Goal: Information Seeking & Learning: Learn about a topic

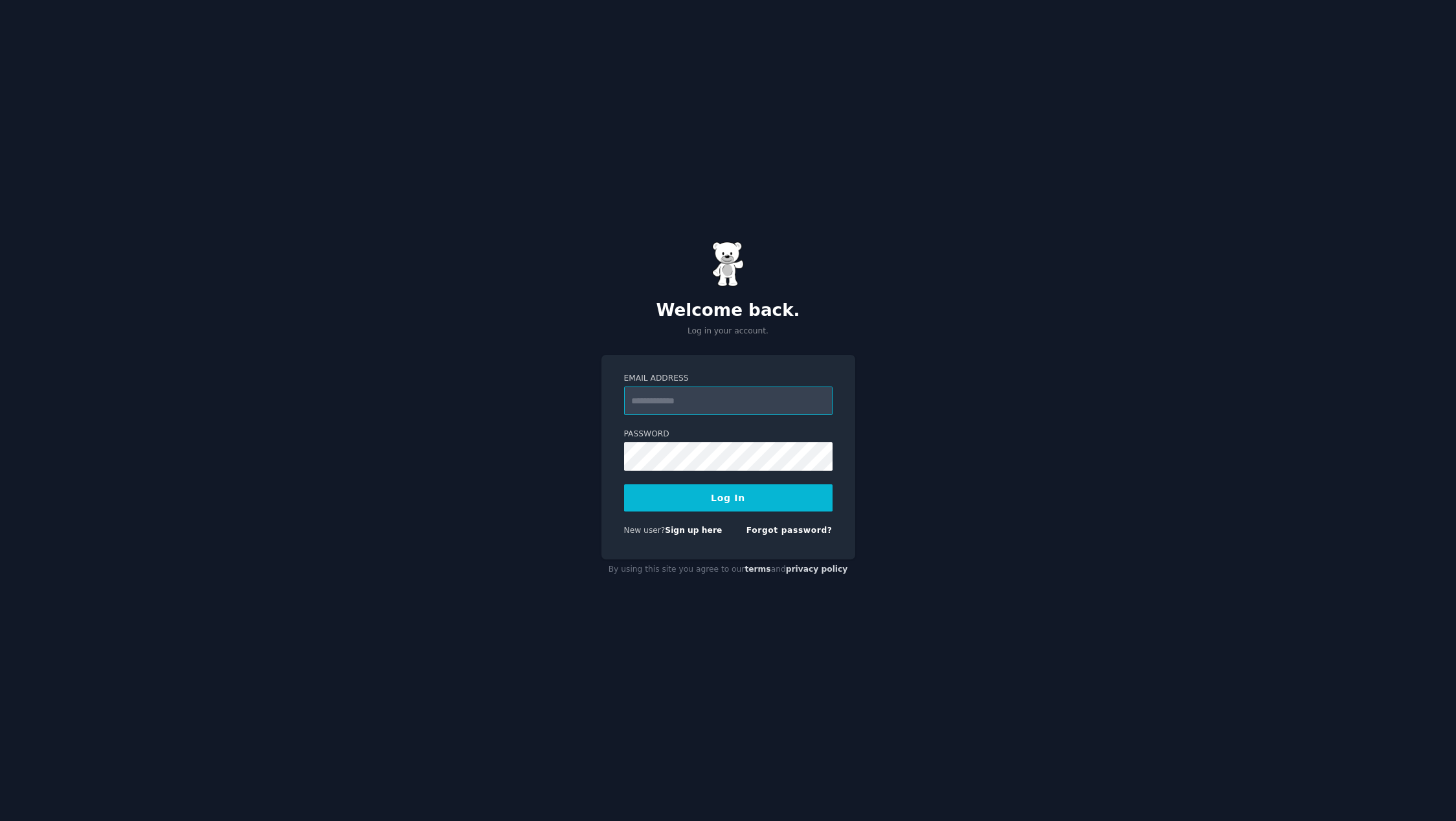
click at [695, 401] on input "Email Address" at bounding box center [728, 401] width 208 height 28
type input "**********"
click at [713, 494] on button "Log In" at bounding box center [728, 498] width 208 height 27
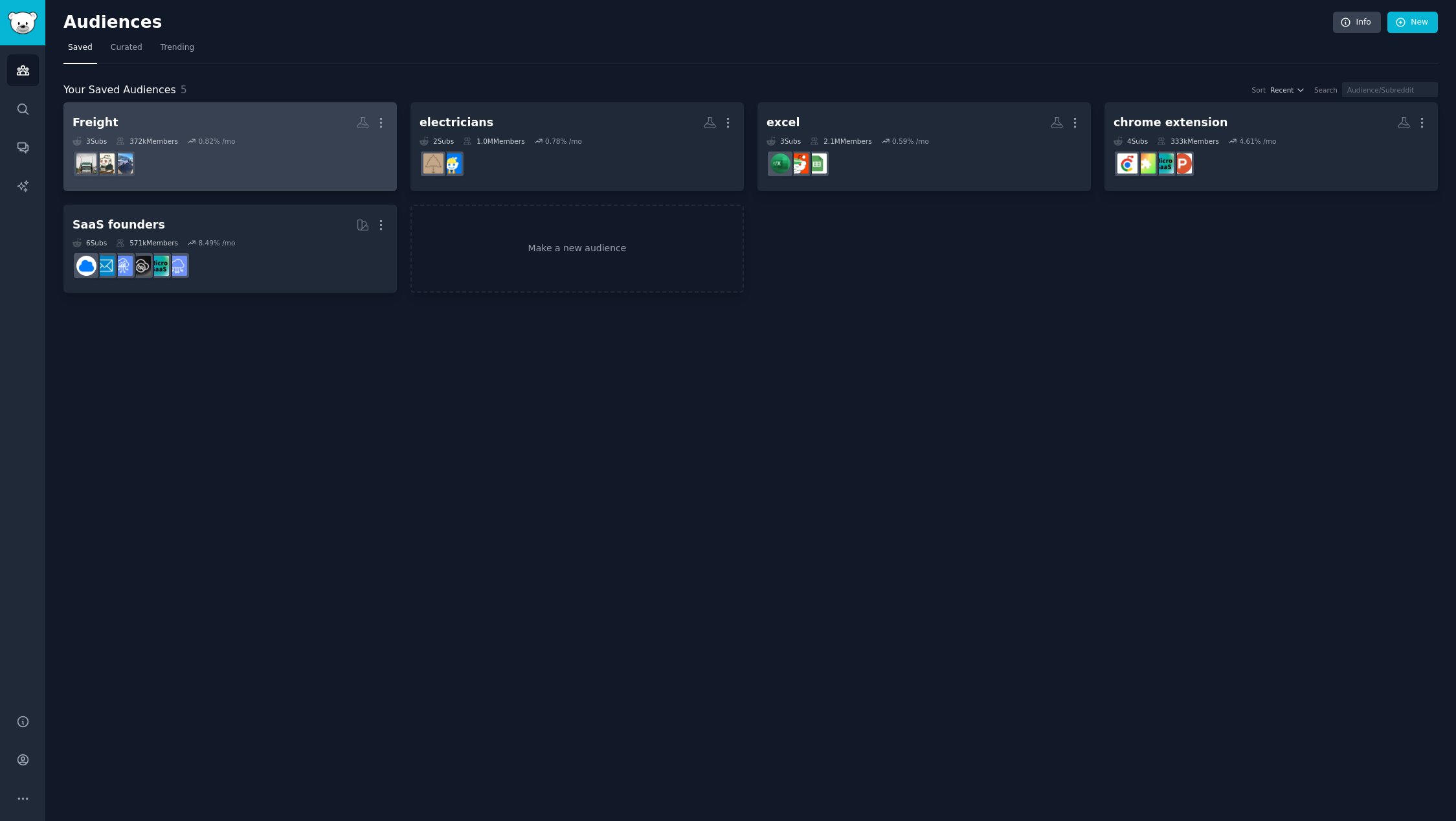
click at [221, 161] on dd at bounding box center [230, 163] width 315 height 36
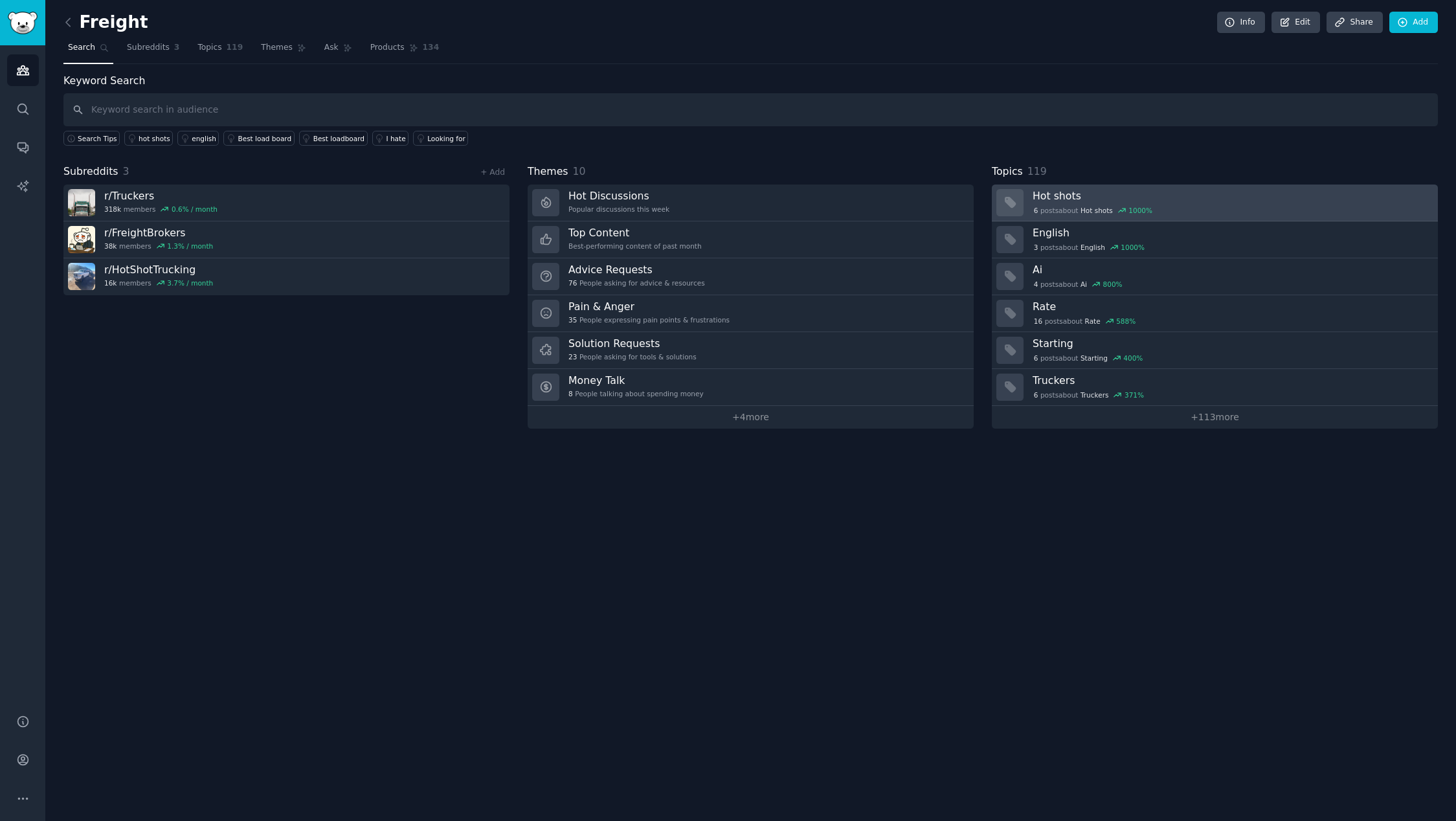
click at [1189, 199] on h3 "Hot shots" at bounding box center [1231, 196] width 396 height 14
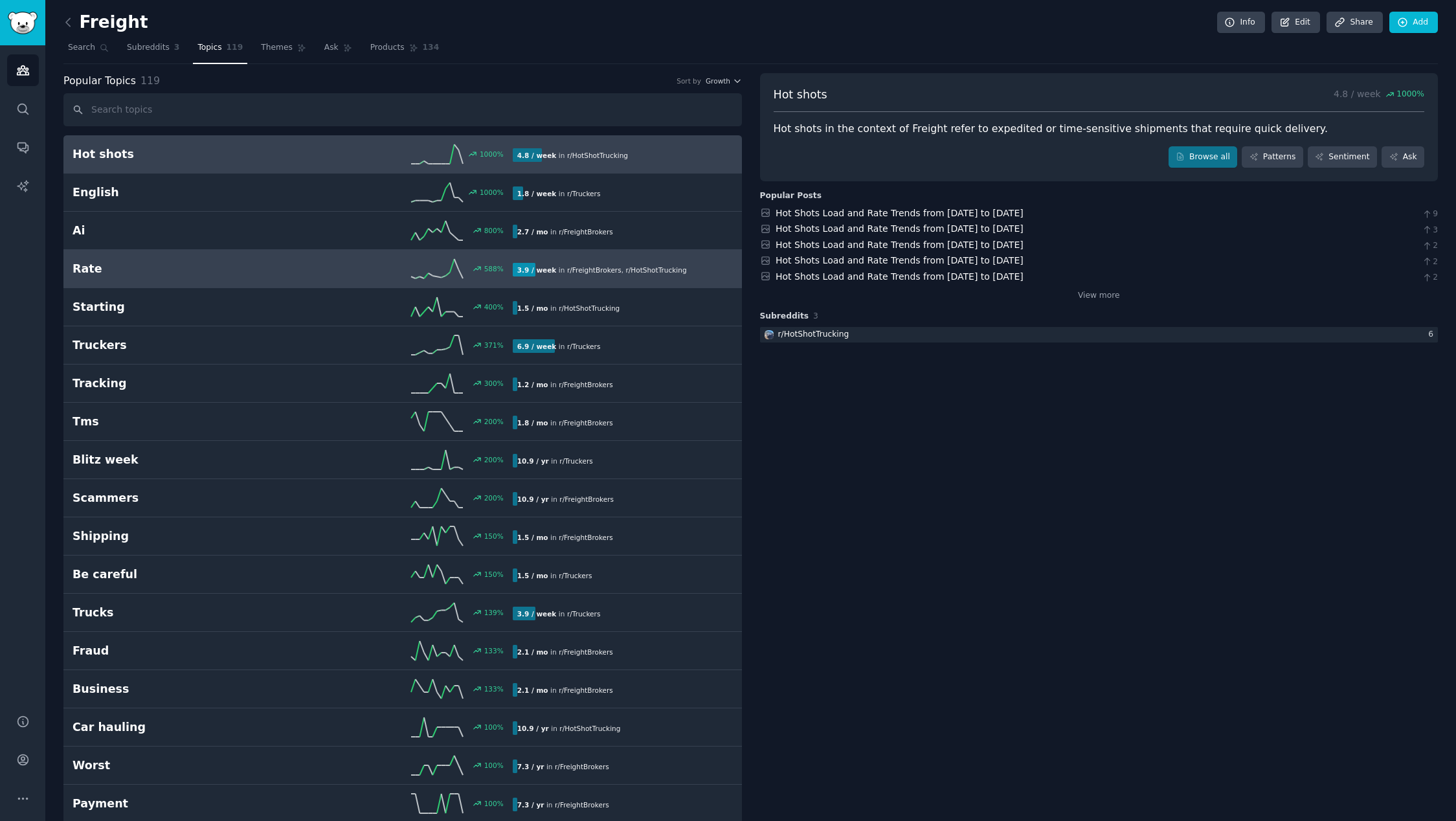
click at [224, 276] on h2 "Rate" at bounding box center [182, 269] width 220 height 16
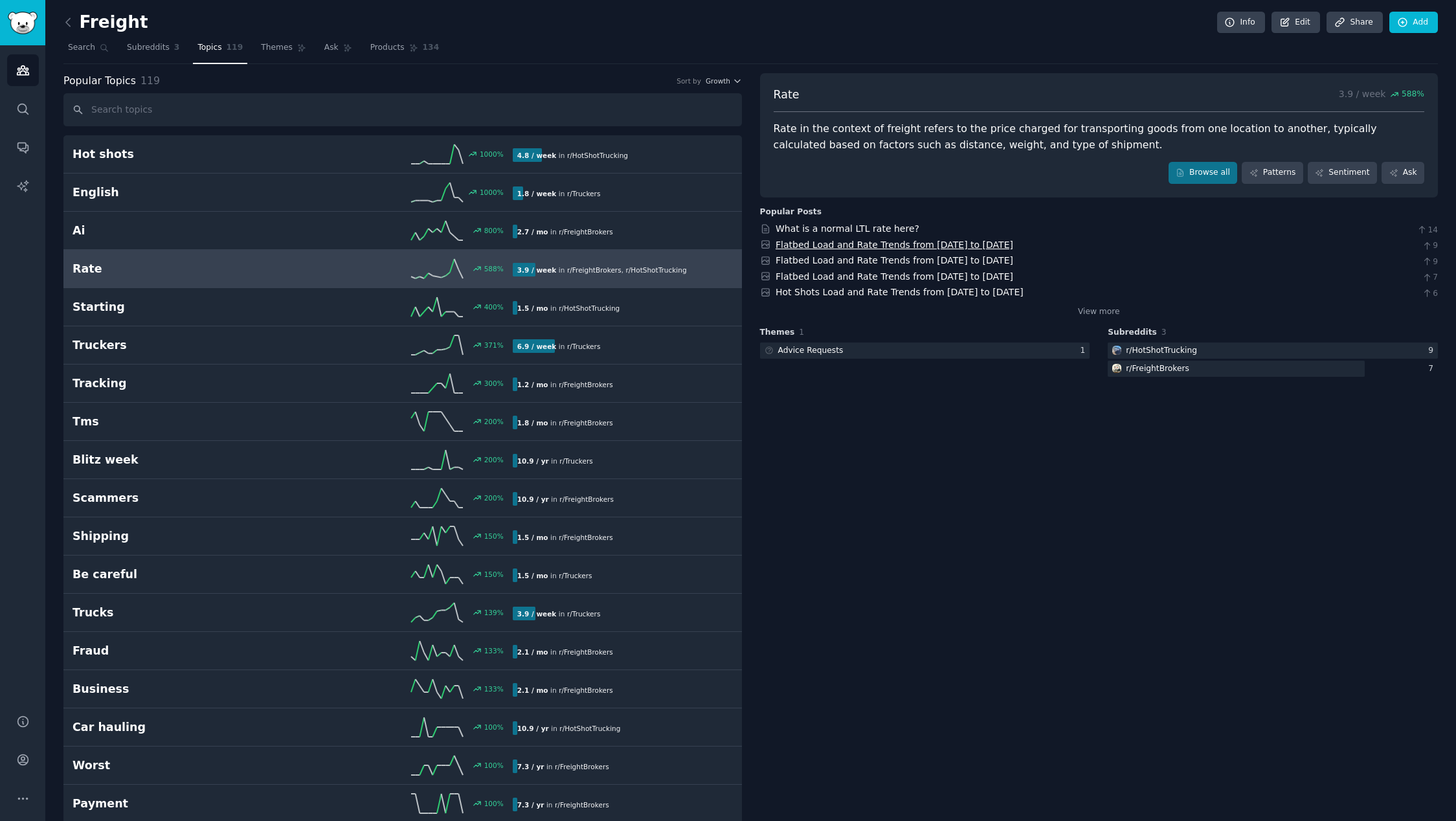
click at [899, 247] on link "Flatbed Load and Rate Trends from [DATE] to [DATE]" at bounding box center [894, 244] width 237 height 10
click at [854, 262] on link "Flatbed Load and Rate Trends from 7/10/25 to 7/24/25" at bounding box center [894, 260] width 237 height 10
click at [94, 51] on span "Search" at bounding box center [81, 47] width 27 height 12
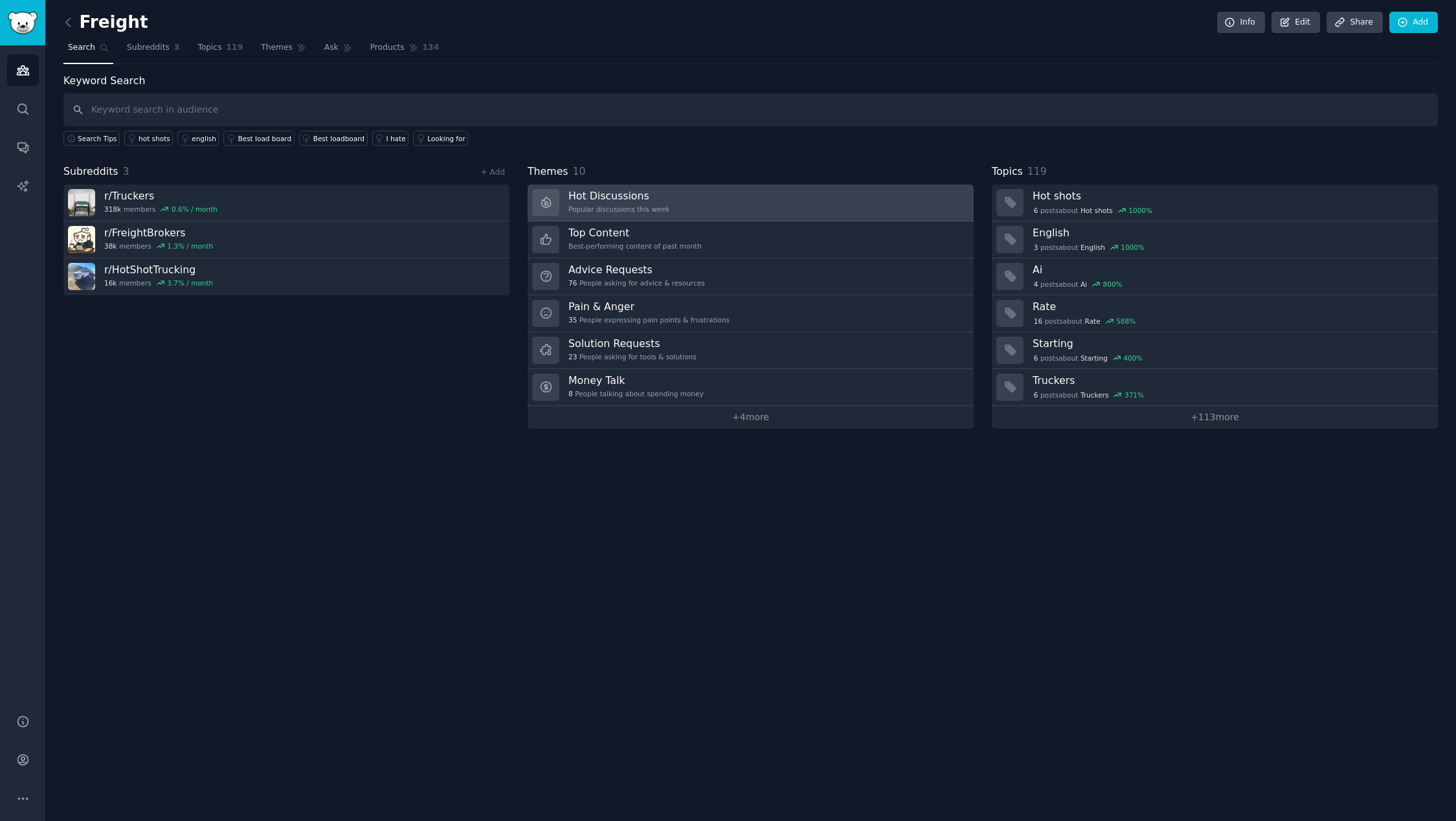
click at [714, 206] on link "Hot Discussions Popular discussions this week" at bounding box center [751, 203] width 446 height 37
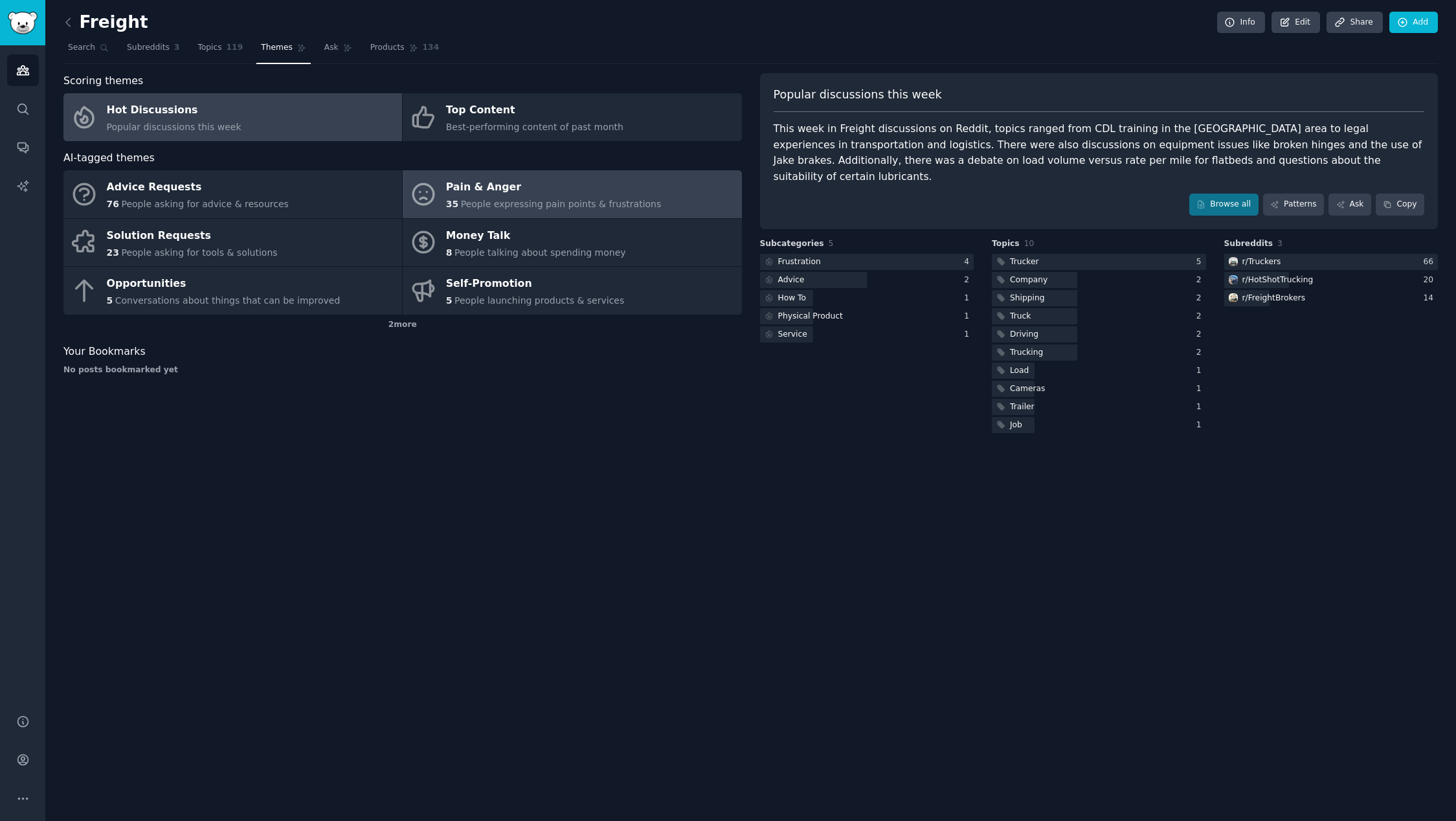
click at [506, 199] on span "People expressing pain points & frustrations" at bounding box center [562, 203] width 201 height 10
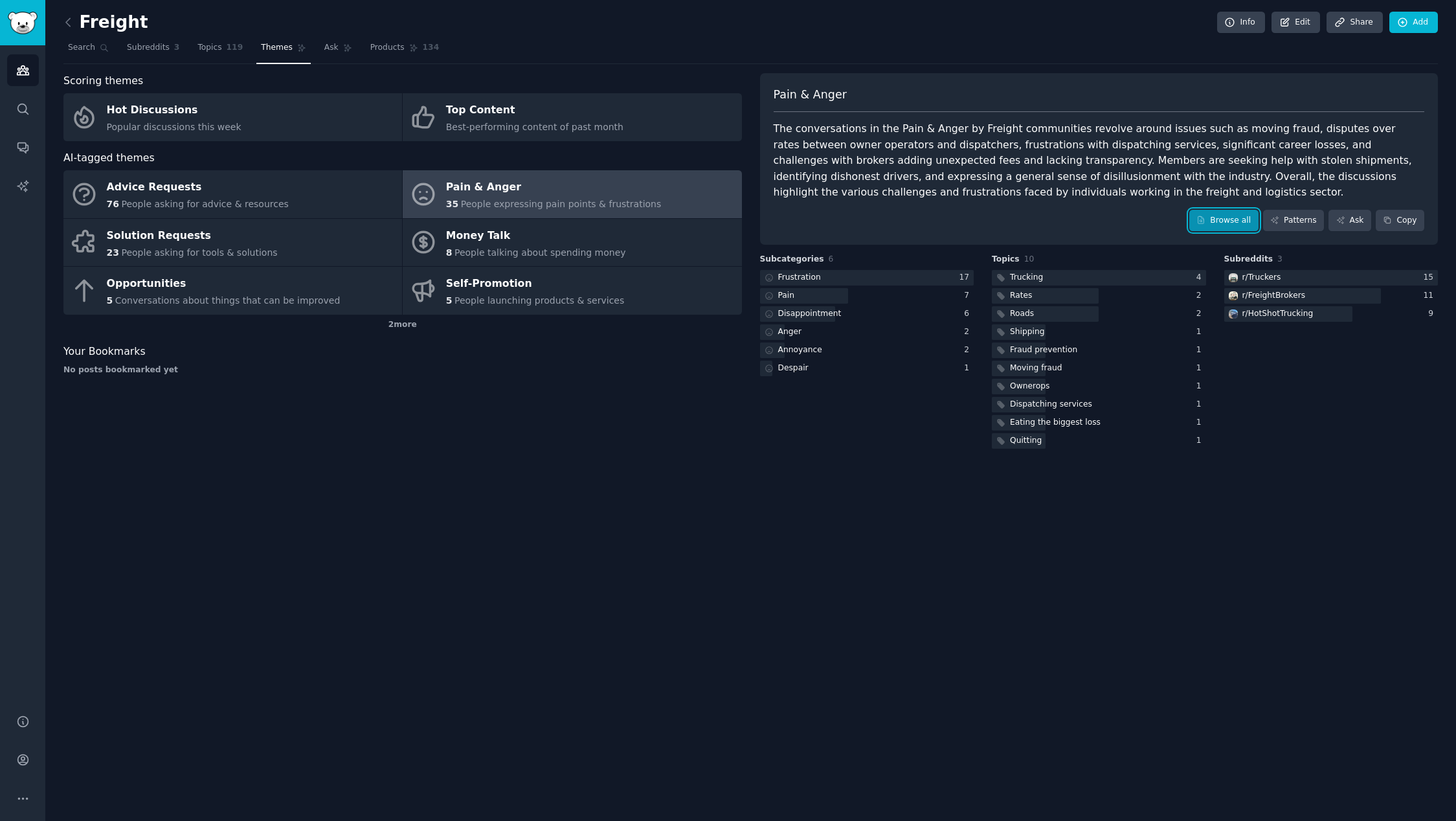
click at [1234, 214] on link "Browse all" at bounding box center [1224, 220] width 69 height 22
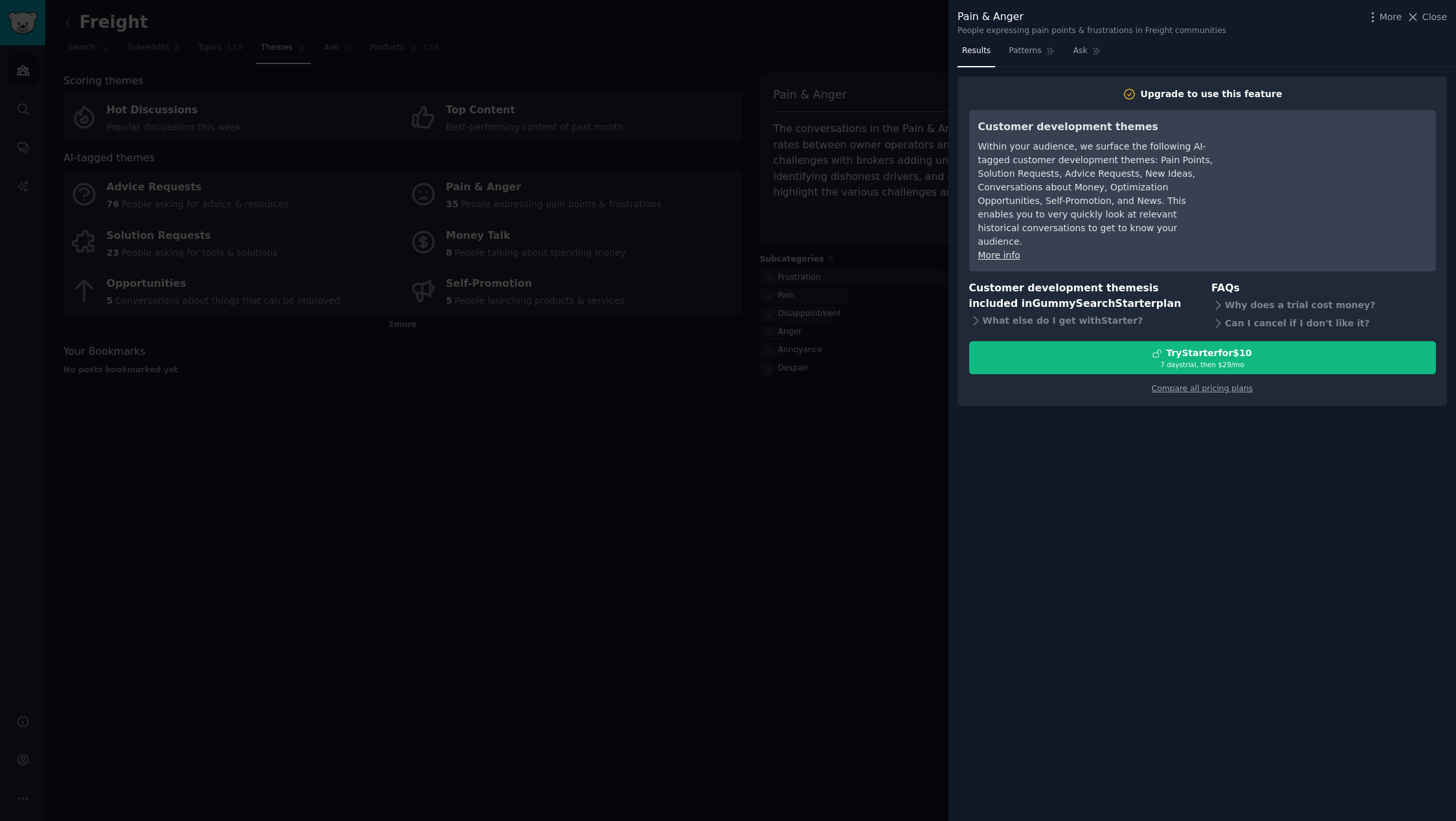
click at [617, 513] on div at bounding box center [728, 410] width 1456 height 821
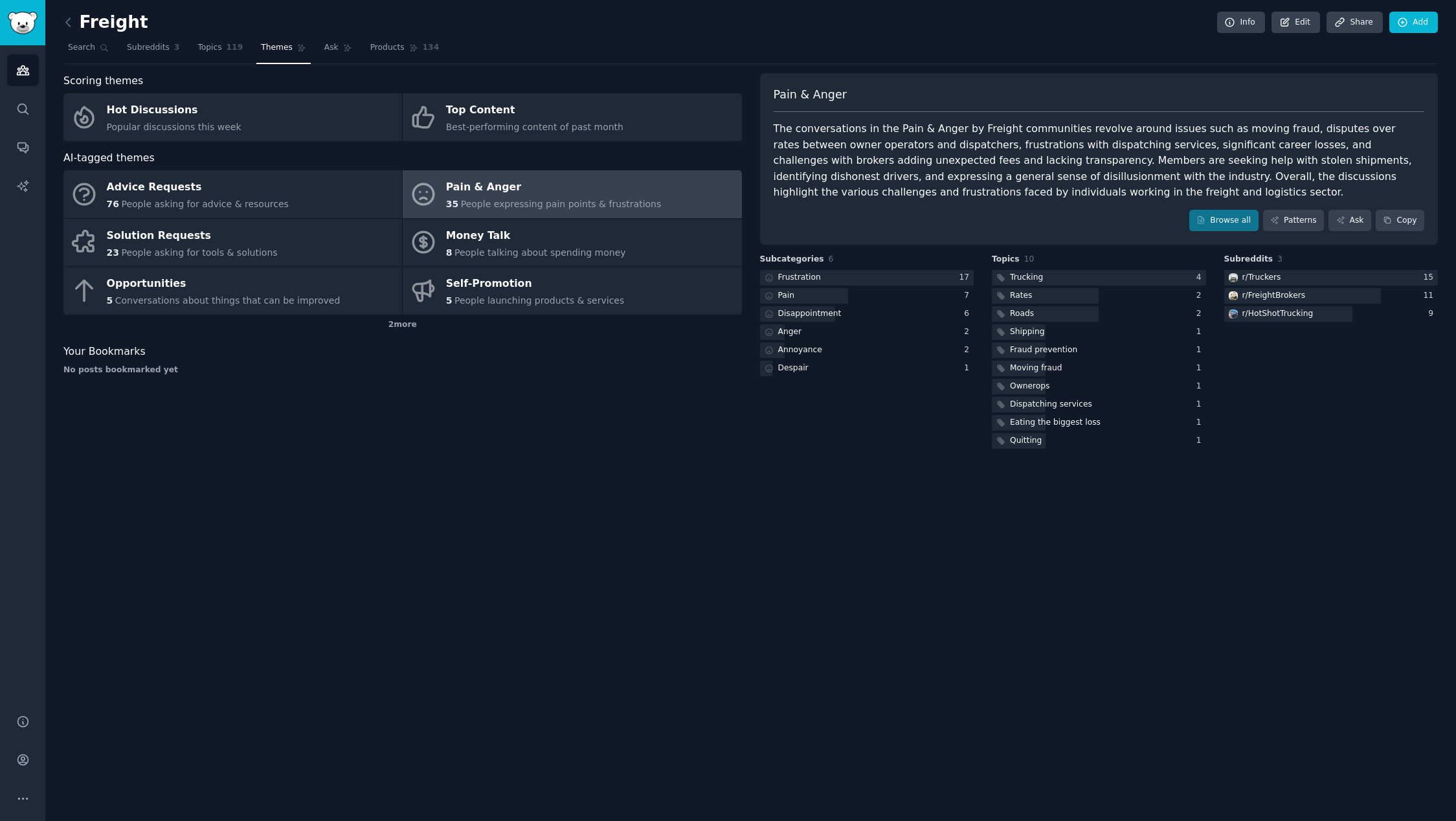
click at [955, 180] on div "The conversations in the Pain & Anger by Freight communities revolve around iss…" at bounding box center [1099, 161] width 652 height 79
click at [1291, 277] on div at bounding box center [1332, 278] width 214 height 16
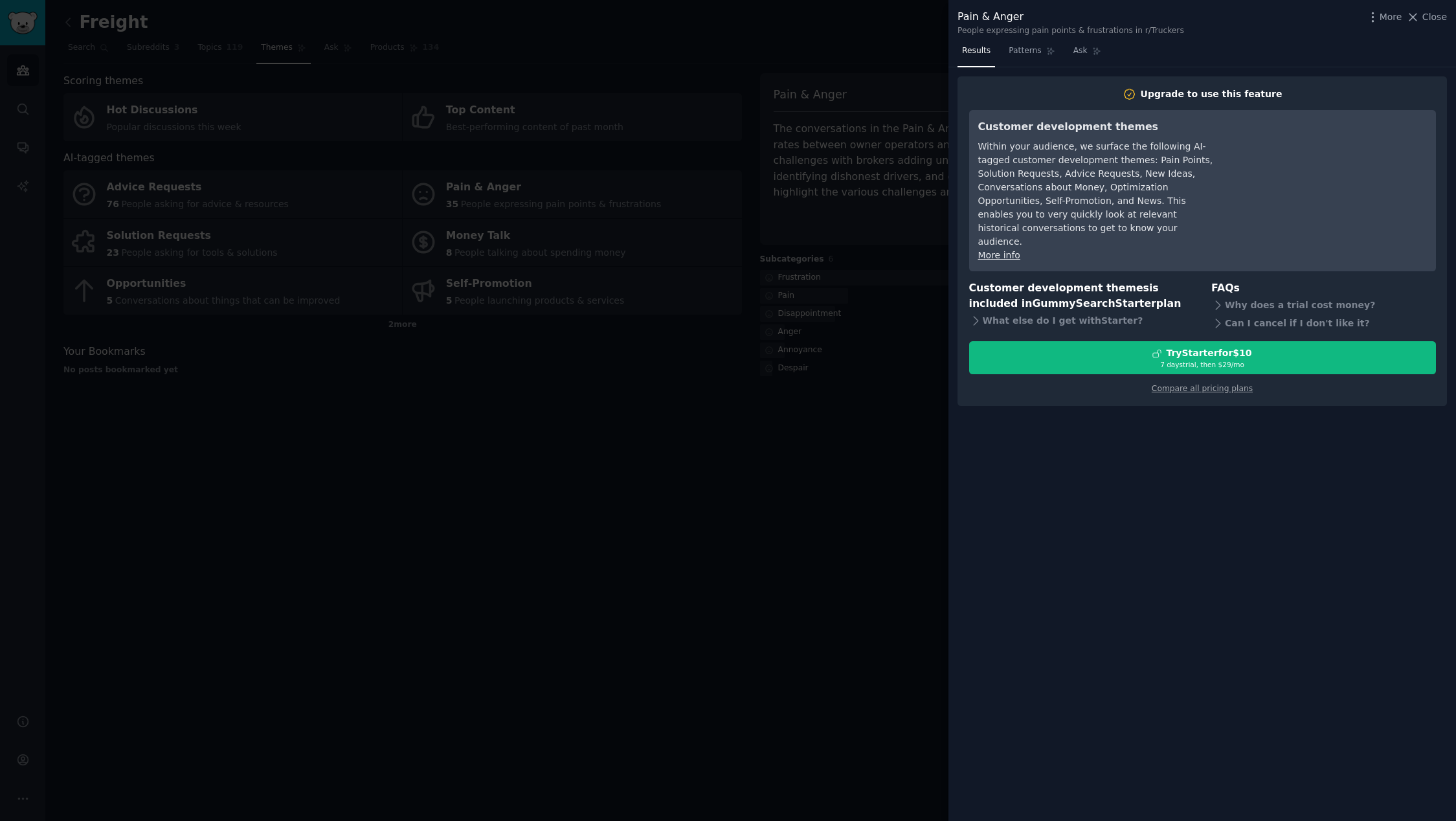
click at [837, 470] on div at bounding box center [728, 410] width 1456 height 821
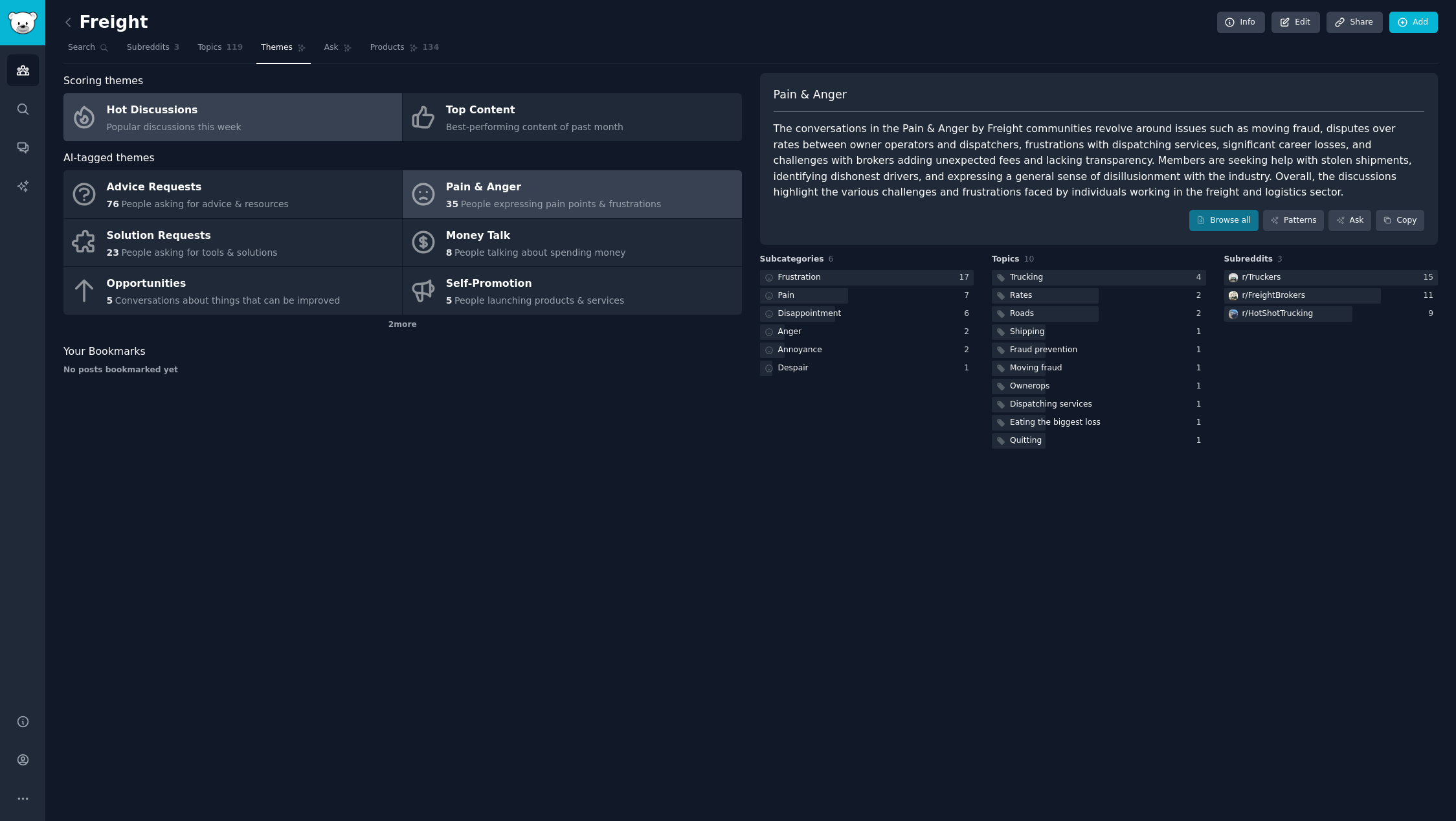
click at [305, 120] on link "Hot Discussions Popular discussions this week" at bounding box center [233, 117] width 338 height 48
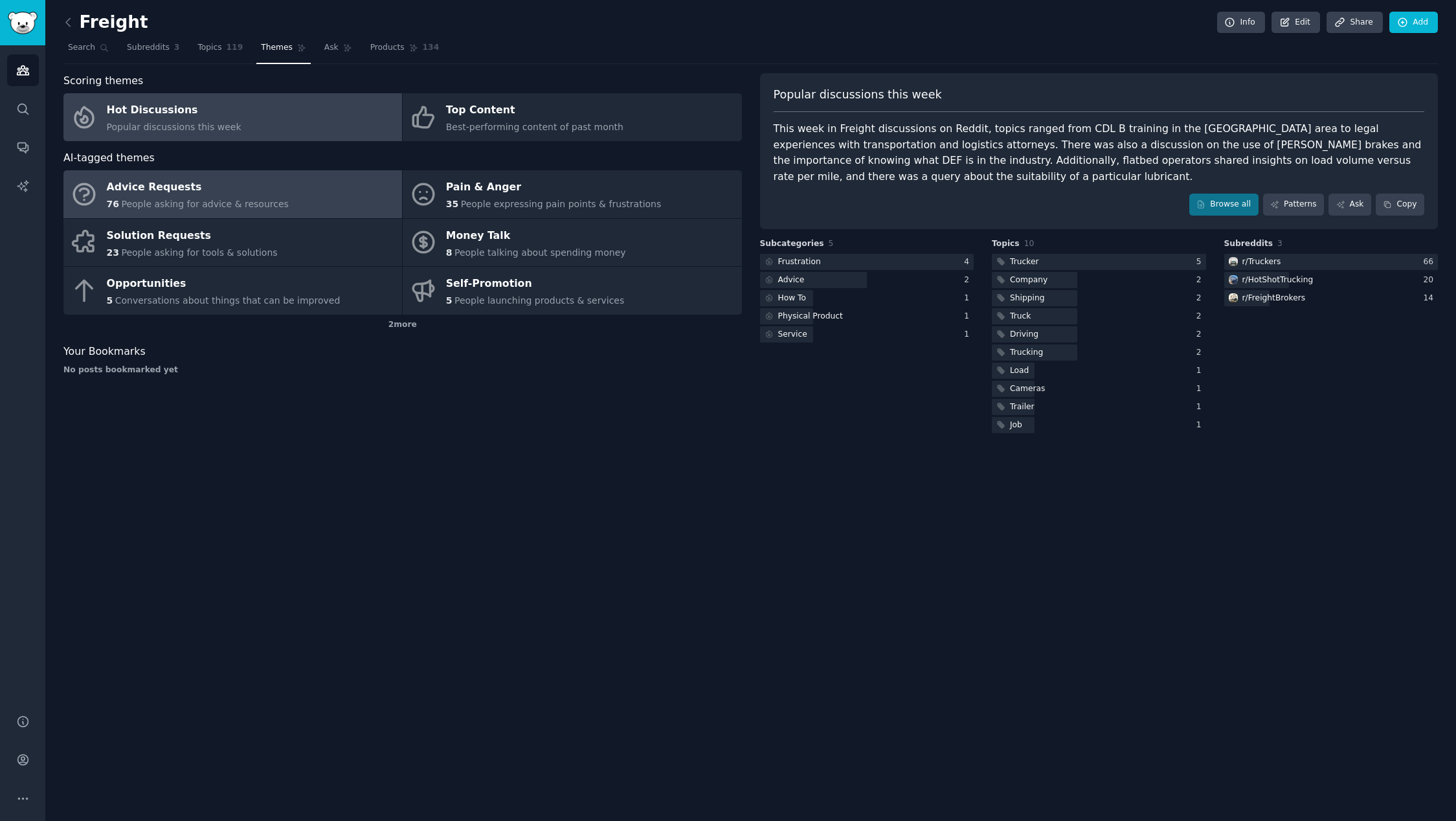
click at [245, 207] on span "People asking for advice & resources" at bounding box center [205, 203] width 167 height 10
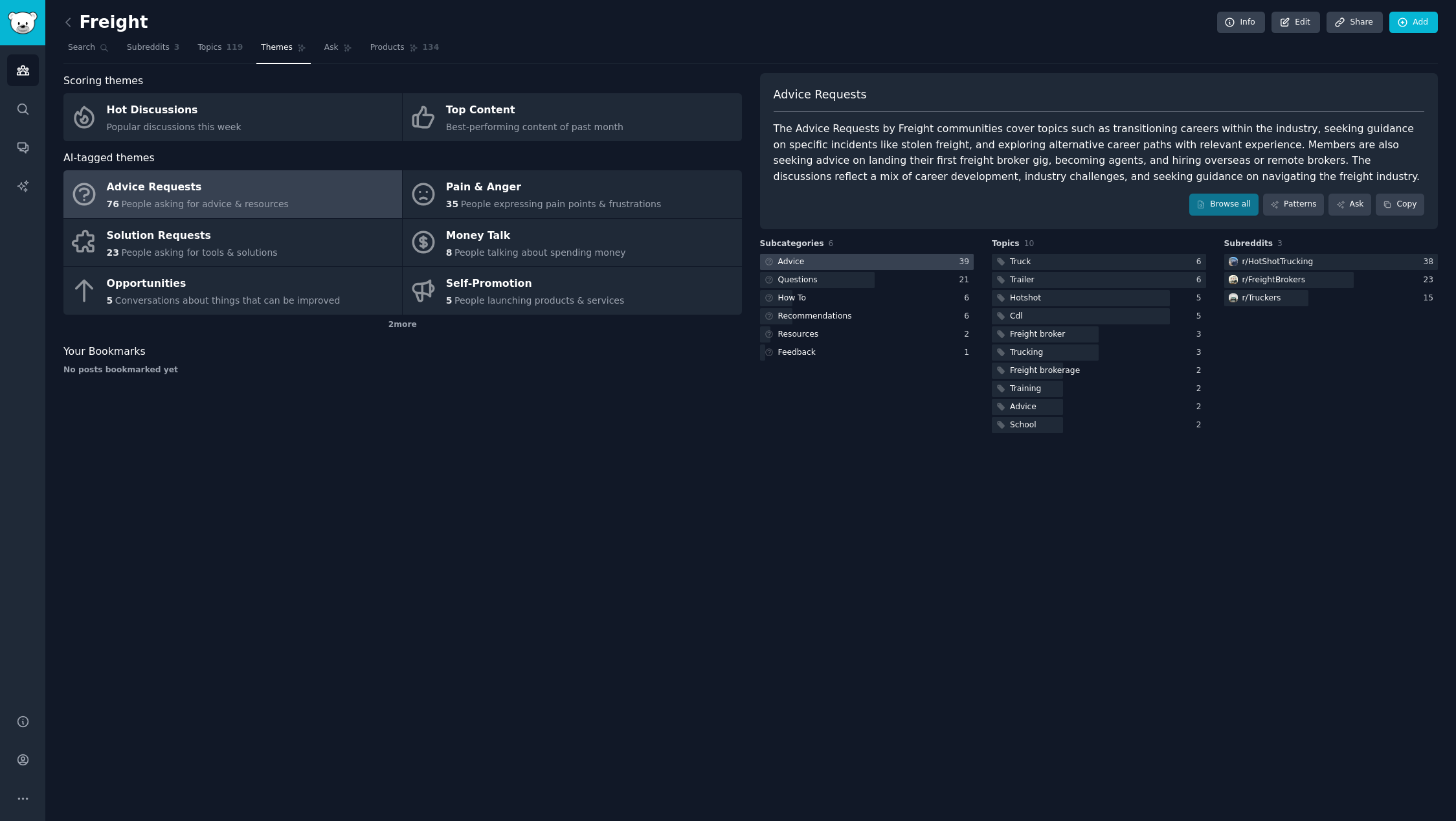
click at [817, 265] on div at bounding box center [867, 262] width 214 height 16
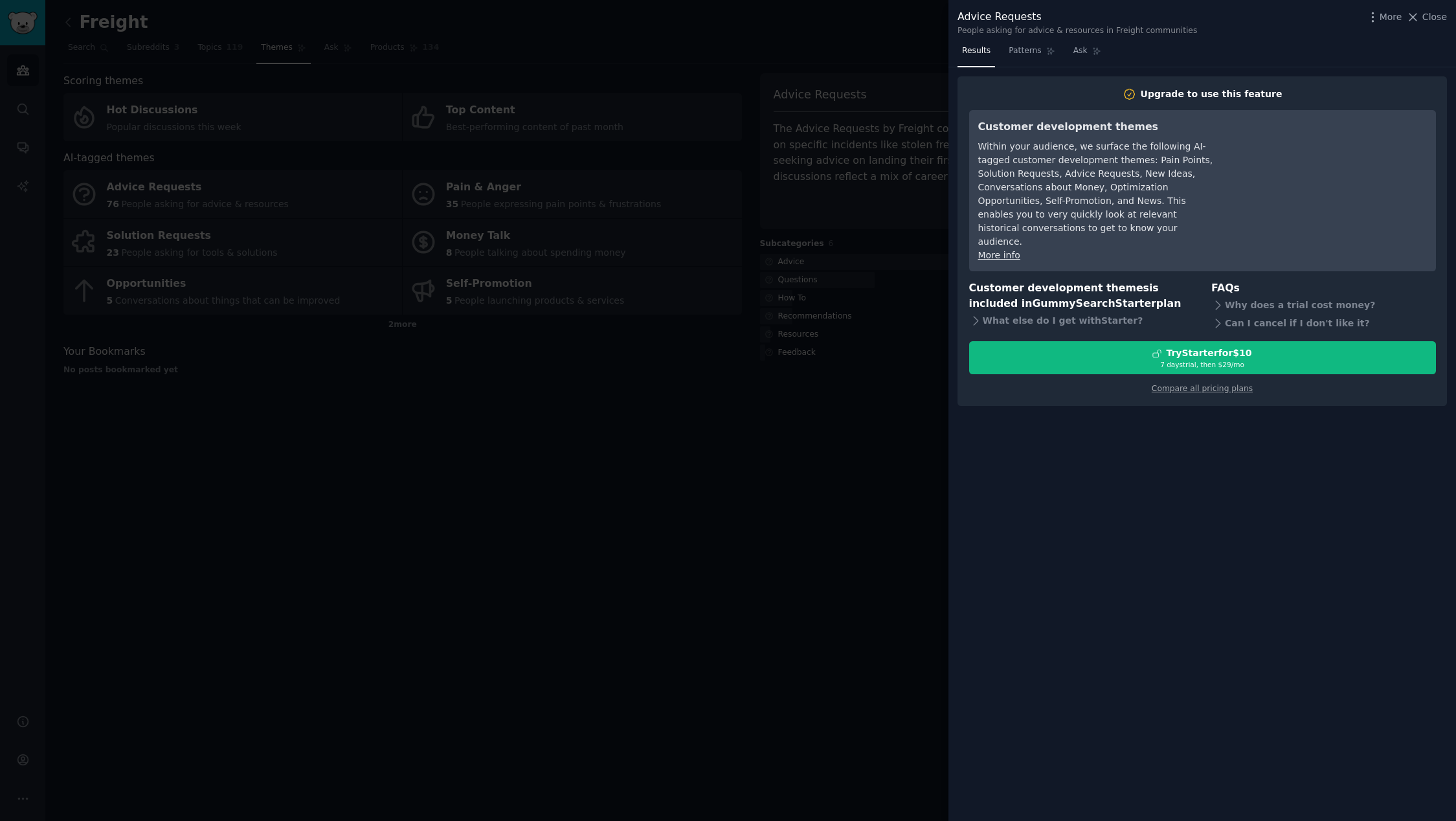
click at [806, 351] on div at bounding box center [728, 410] width 1456 height 821
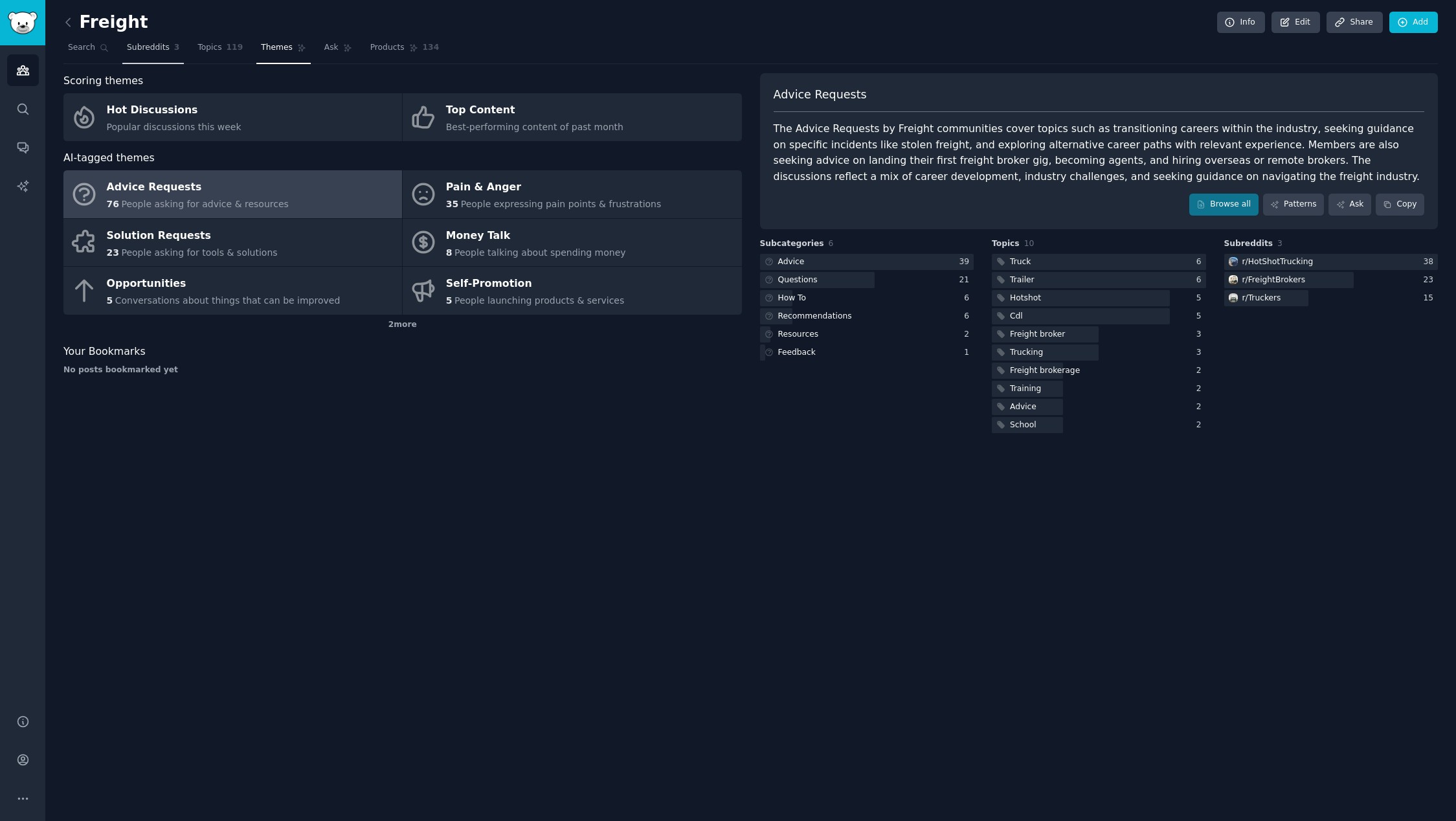
click at [134, 50] on span "Subreddits" at bounding box center [148, 47] width 43 height 12
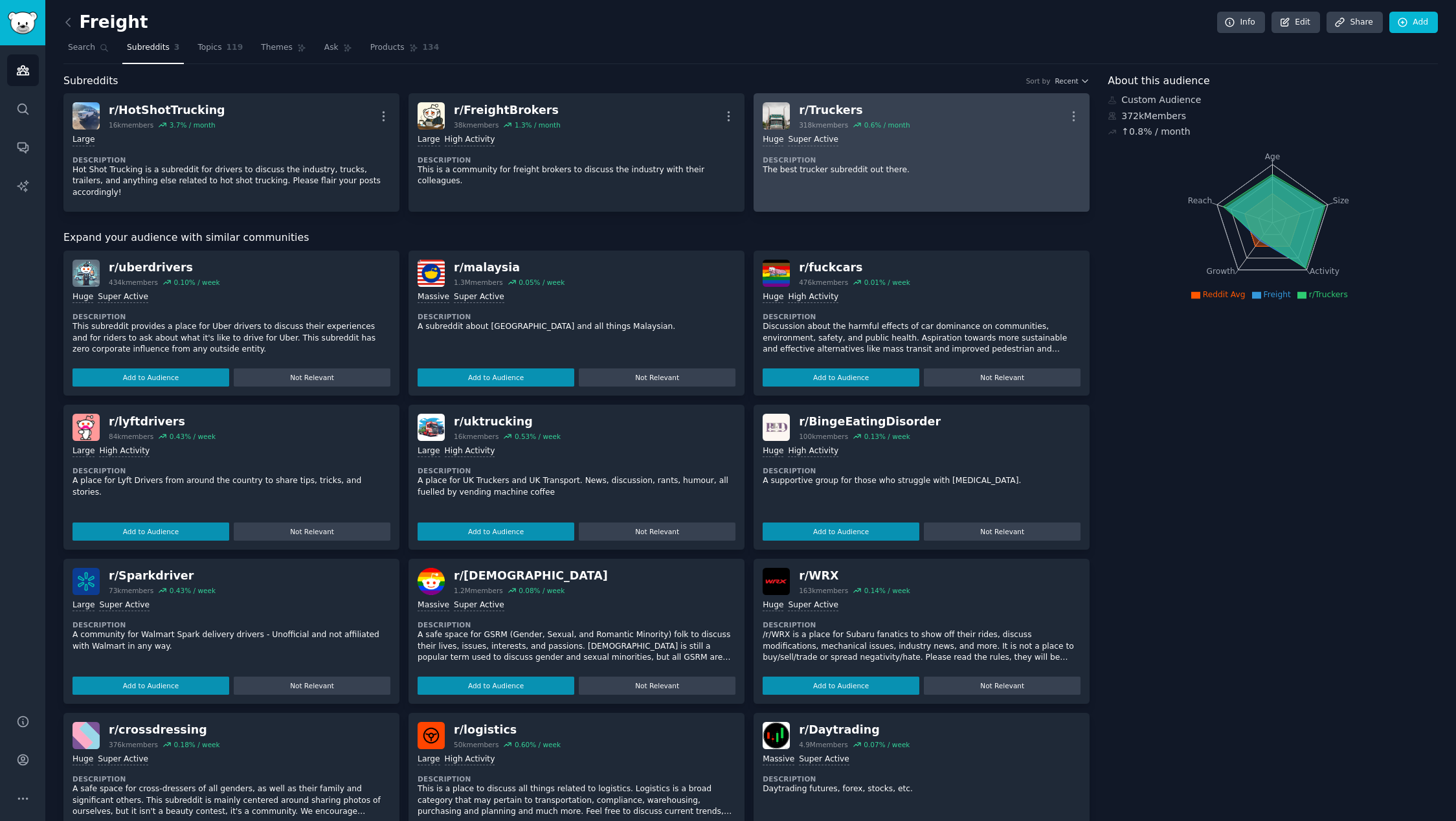
click at [957, 142] on div "Huge Super Active" at bounding box center [922, 140] width 318 height 12
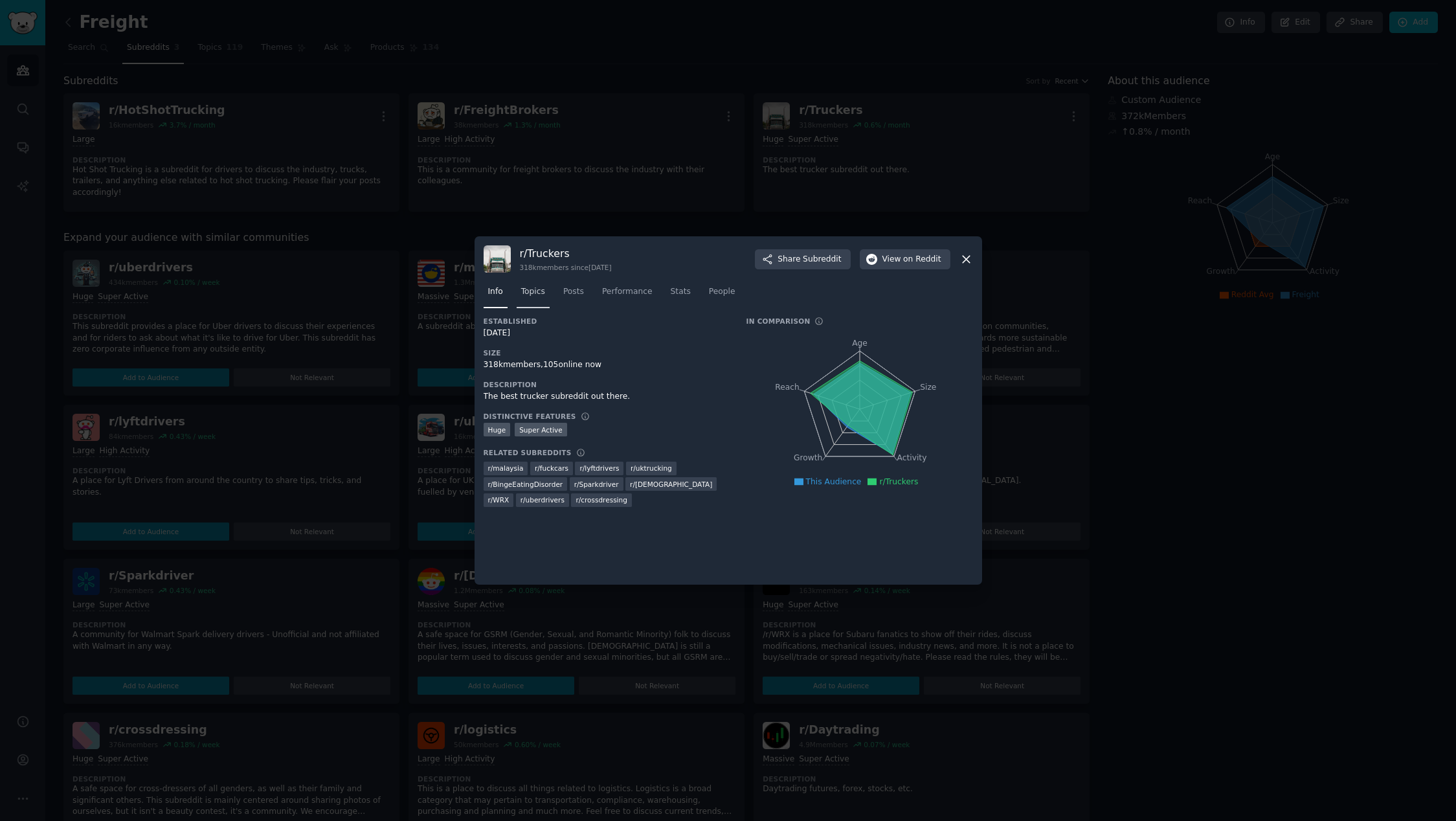
click at [530, 300] on link "Topics" at bounding box center [533, 294] width 33 height 26
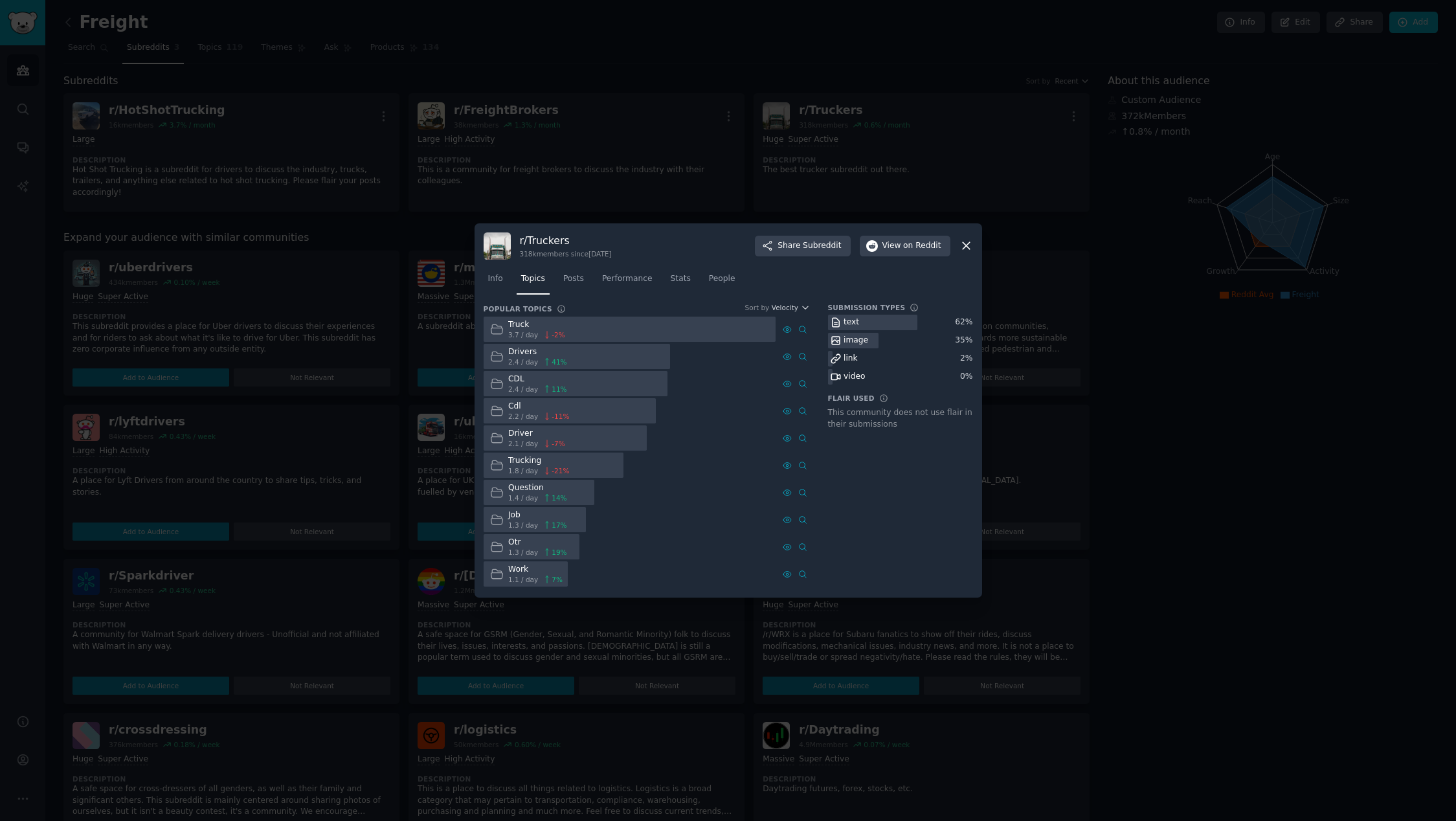
click at [596, 361] on div at bounding box center [577, 356] width 187 height 25
click at [515, 360] on span "2.4 / day" at bounding box center [524, 361] width 30 height 9
click at [967, 245] on icon at bounding box center [966, 246] width 7 height 7
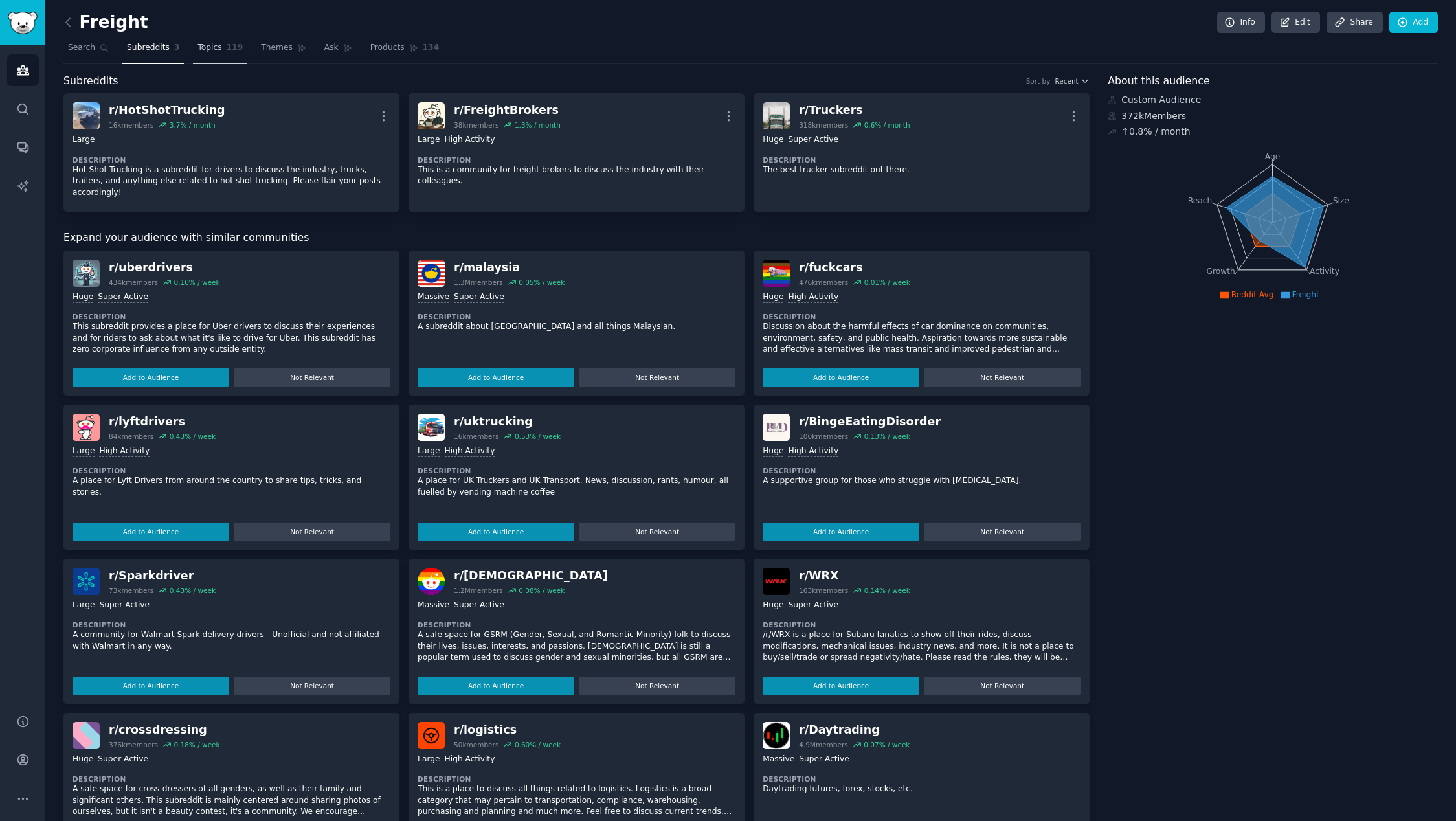
click at [193, 52] on link "Topics 119" at bounding box center [220, 50] width 54 height 26
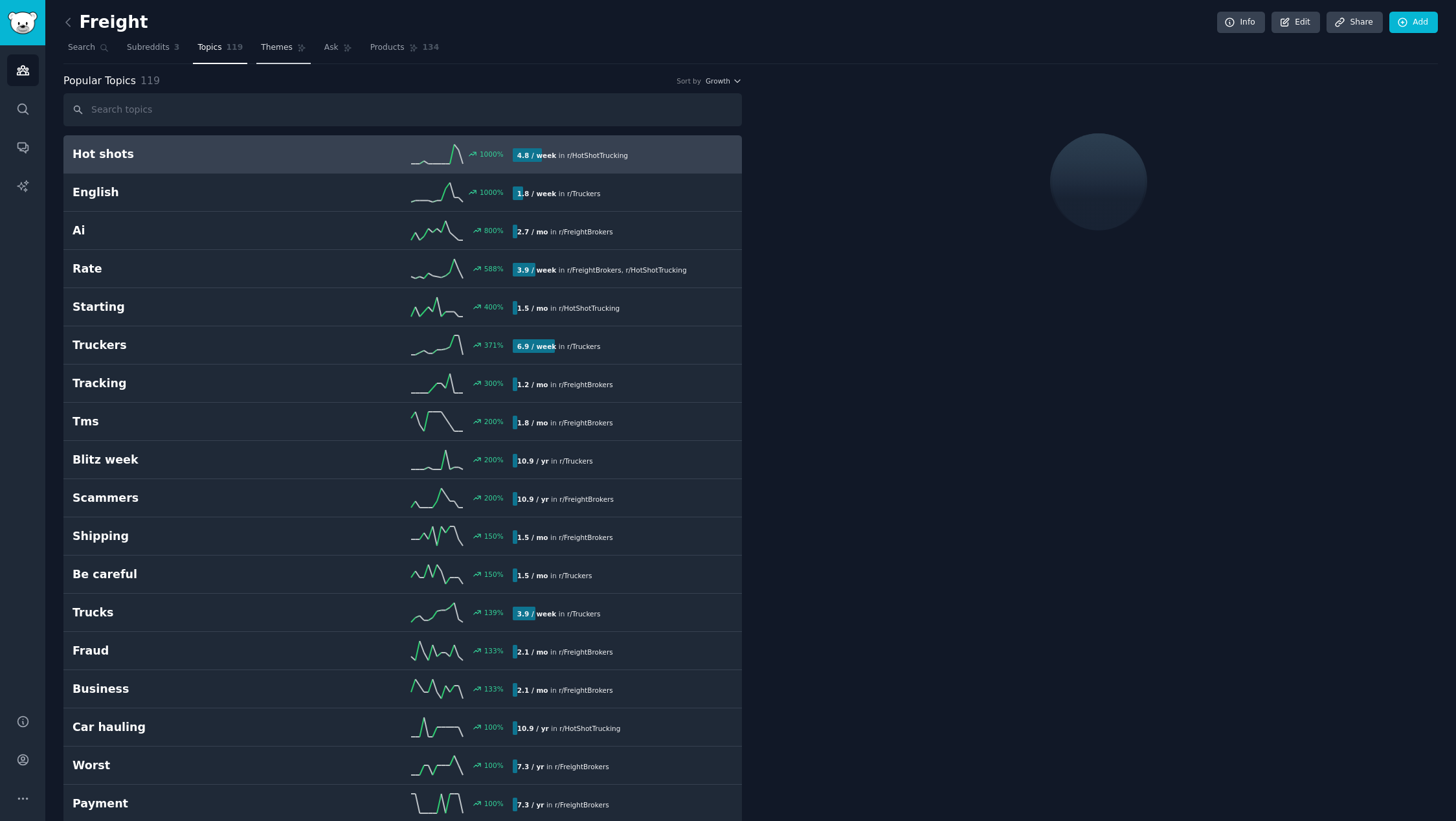
click at [286, 50] on span "Themes" at bounding box center [277, 47] width 32 height 12
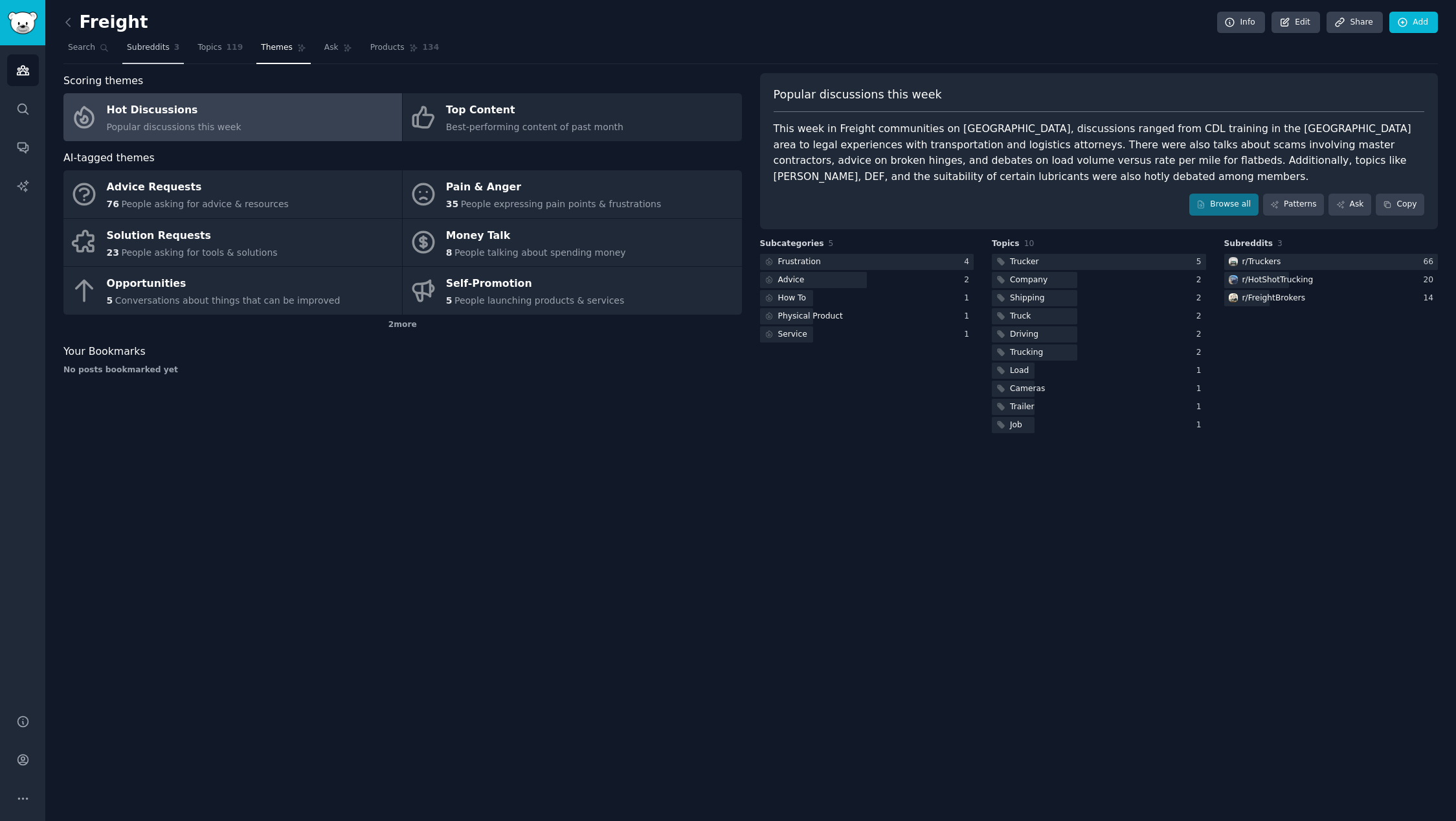
click at [157, 47] on span "Subreddits" at bounding box center [148, 47] width 43 height 12
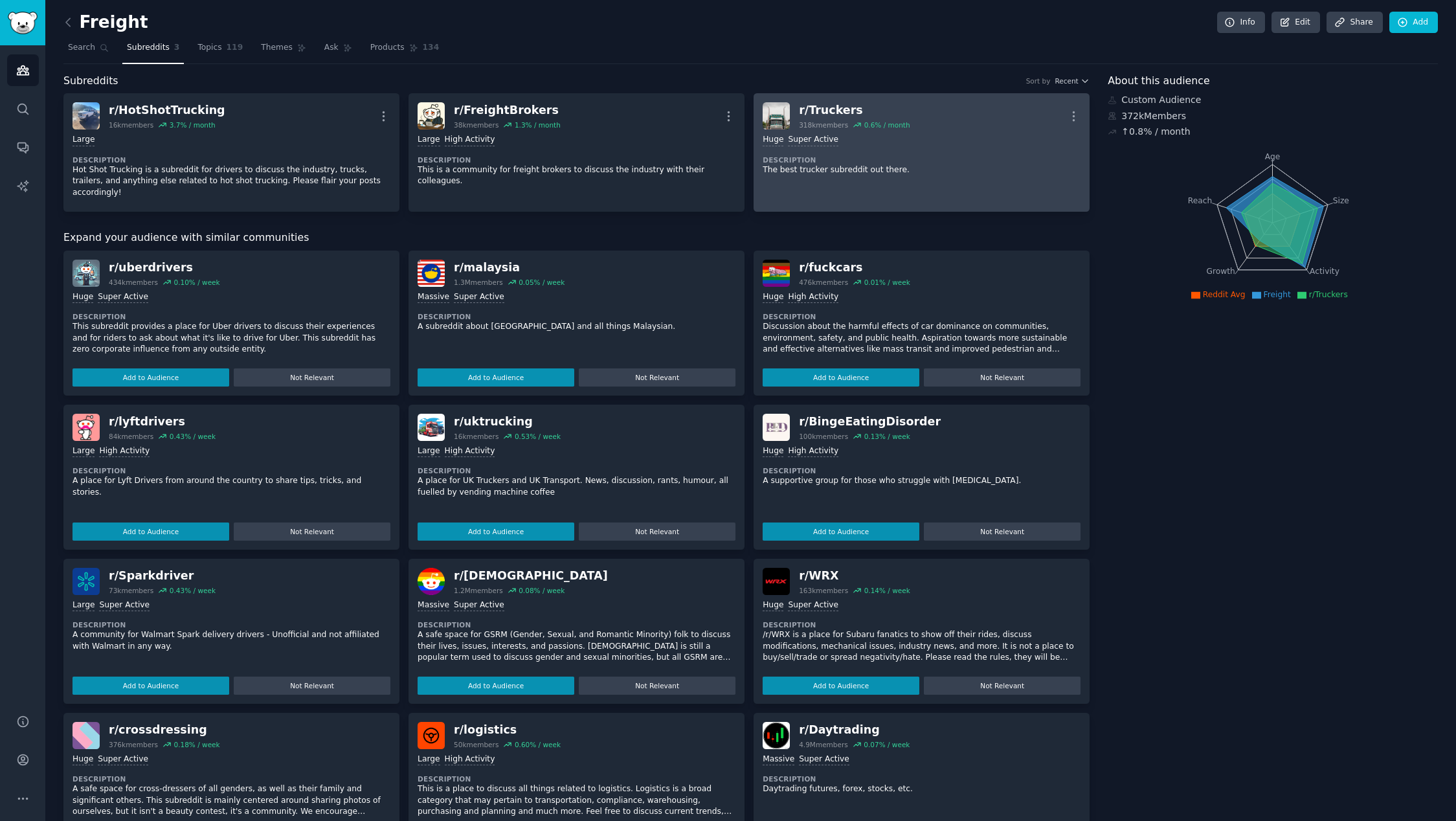
click at [887, 151] on div ">= 95th percentile for submissions / day Huge Super Active Description The best…" at bounding box center [922, 155] width 318 height 50
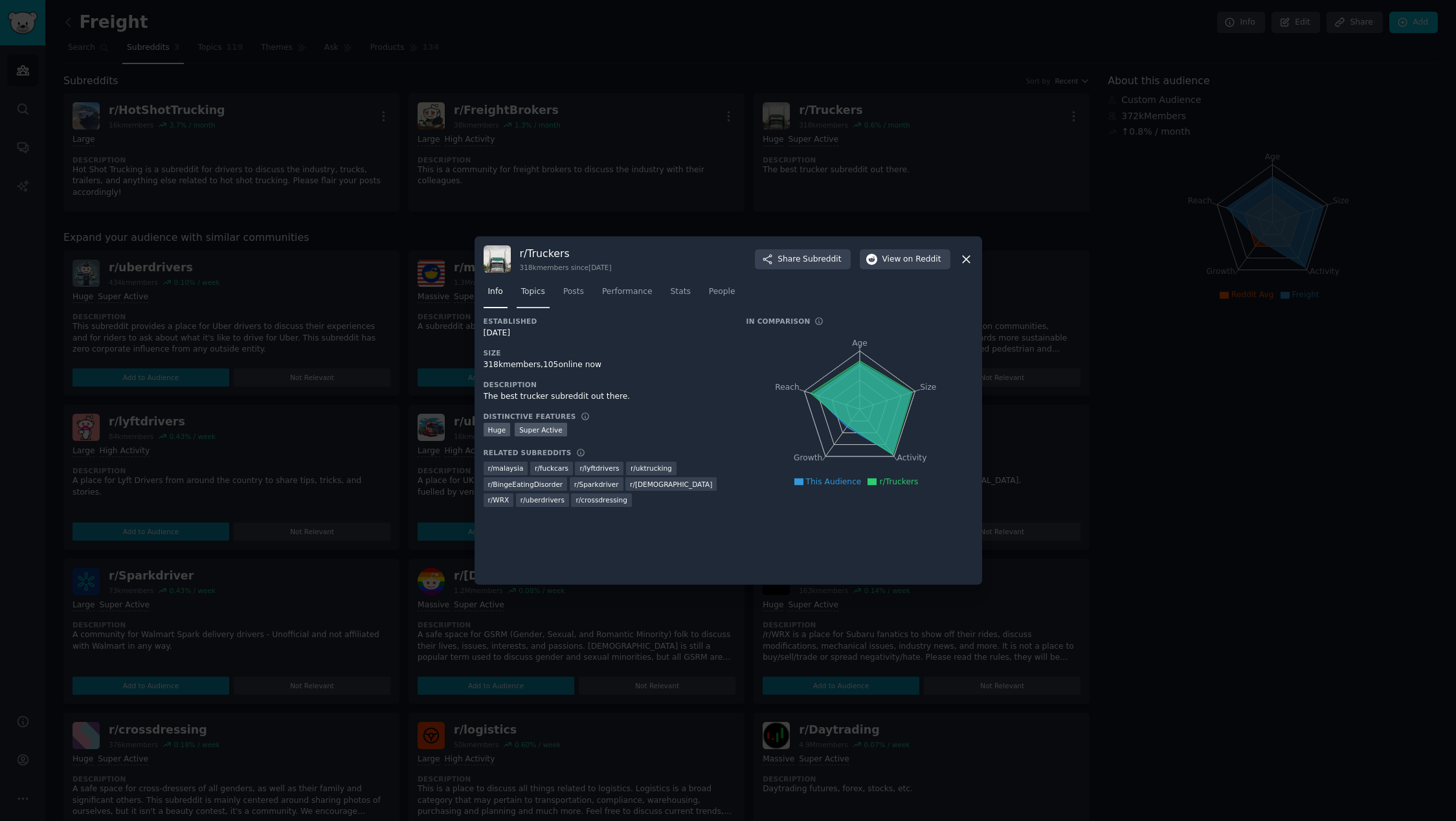
click at [528, 294] on span "Topics" at bounding box center [533, 292] width 24 height 12
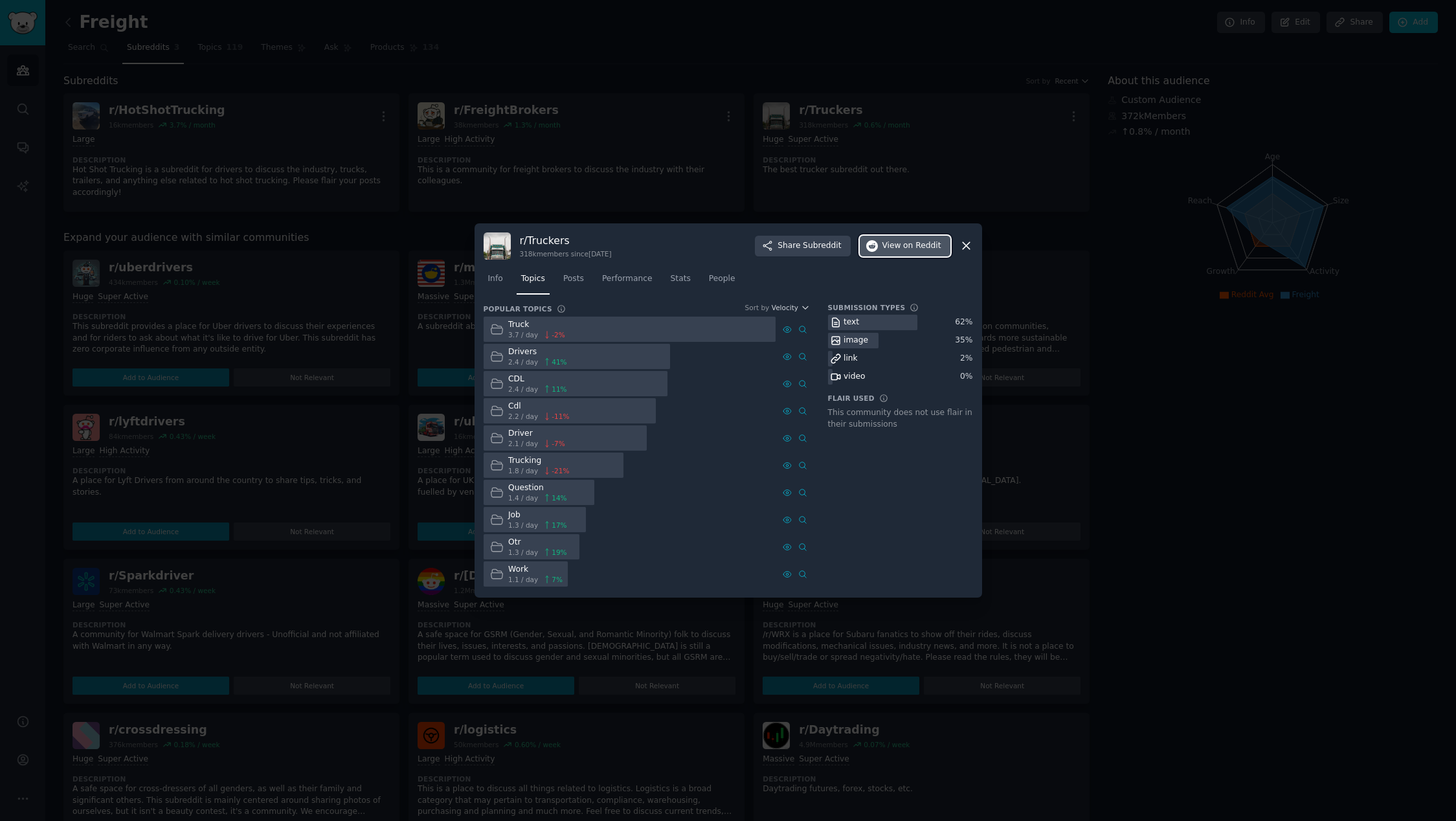
click at [913, 250] on span "on Reddit" at bounding box center [922, 245] width 37 height 12
